Goal: Task Accomplishment & Management: Use online tool/utility

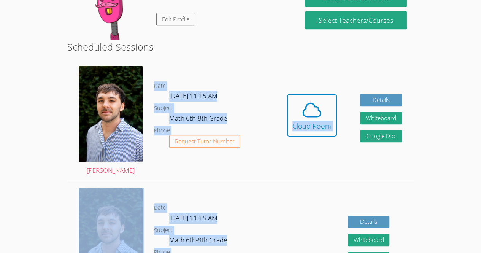
scroll to position [95, 0]
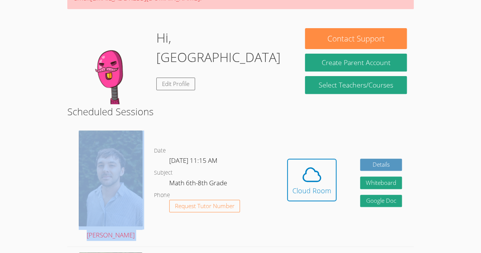
click at [270, 108] on h2 "Scheduled Sessions" at bounding box center [240, 111] width 347 height 14
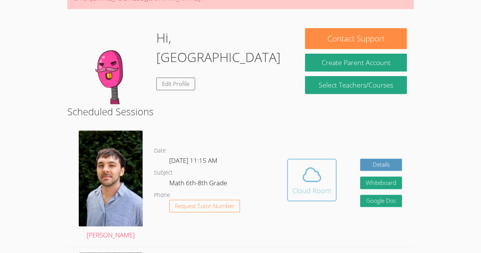
click at [317, 196] on div "Cloud Room" at bounding box center [312, 190] width 39 height 11
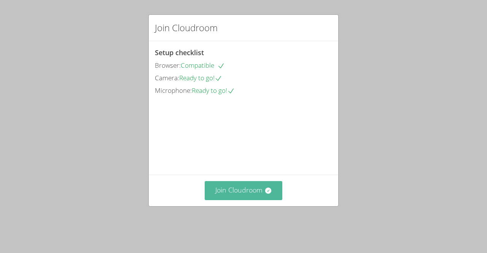
click at [257, 198] on button "Join Cloudroom" at bounding box center [244, 190] width 78 height 19
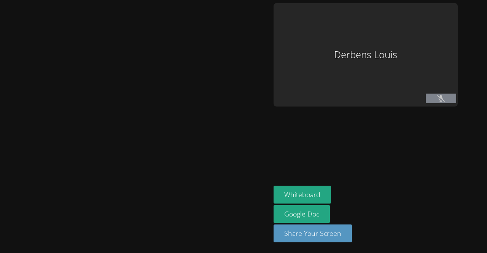
click at [257, 198] on div at bounding box center [135, 126] width 264 height 247
